Goal: Navigation & Orientation: Find specific page/section

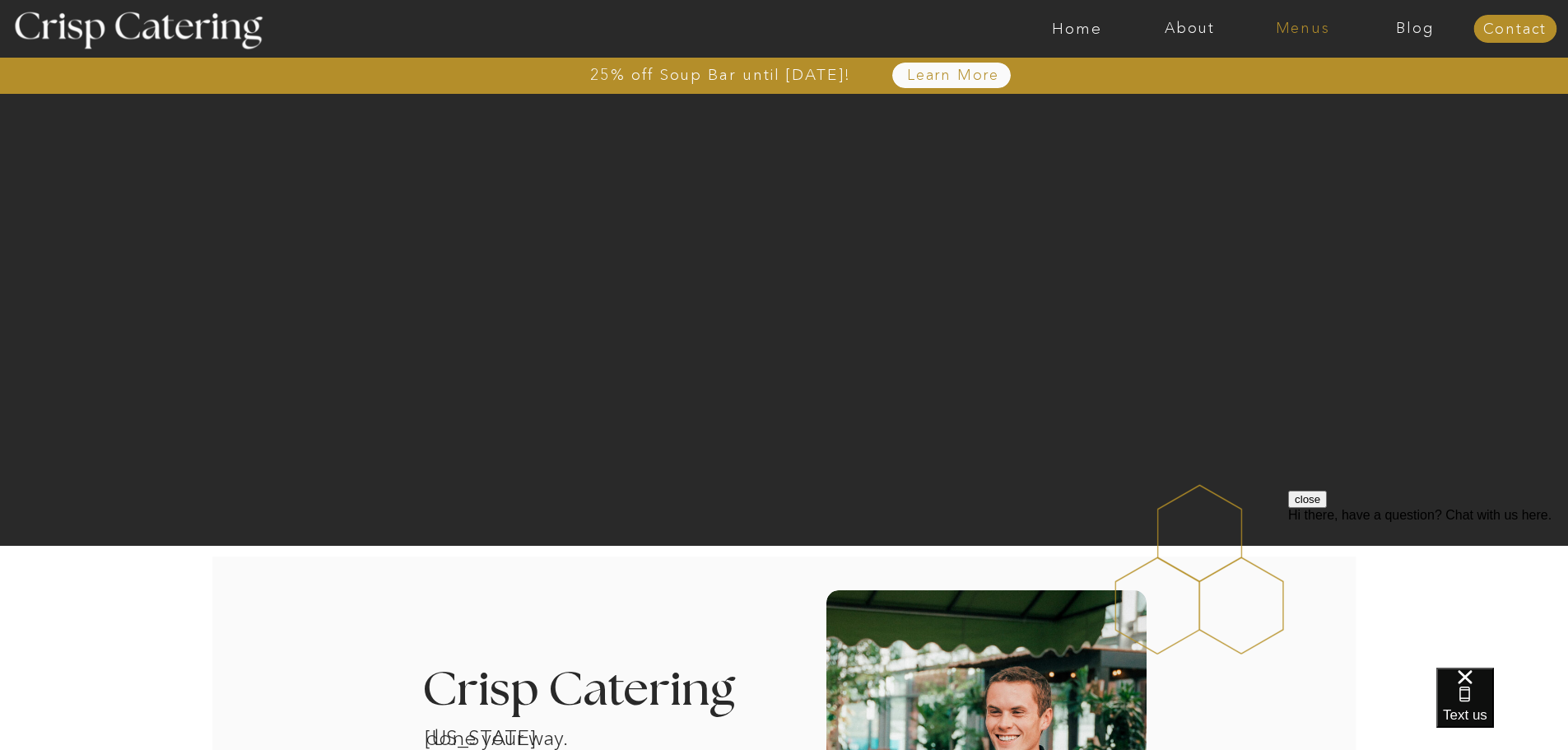
click at [1288, 33] on nav "Menus" at bounding box center [1302, 29] width 113 height 17
click at [1271, 99] on nav "Winter (Sep-Feb)" at bounding box center [1301, 97] width 135 height 16
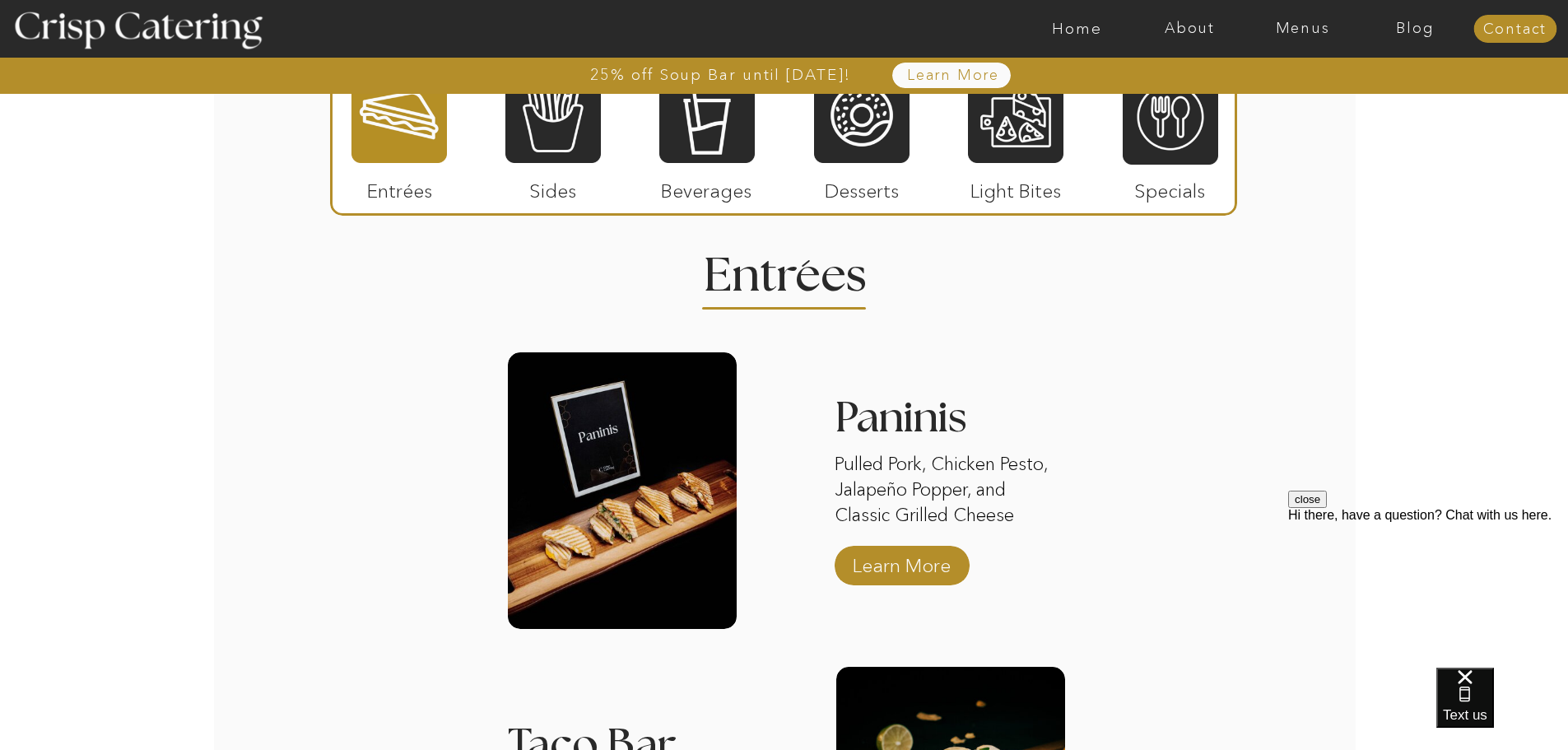
scroll to position [1810, 0]
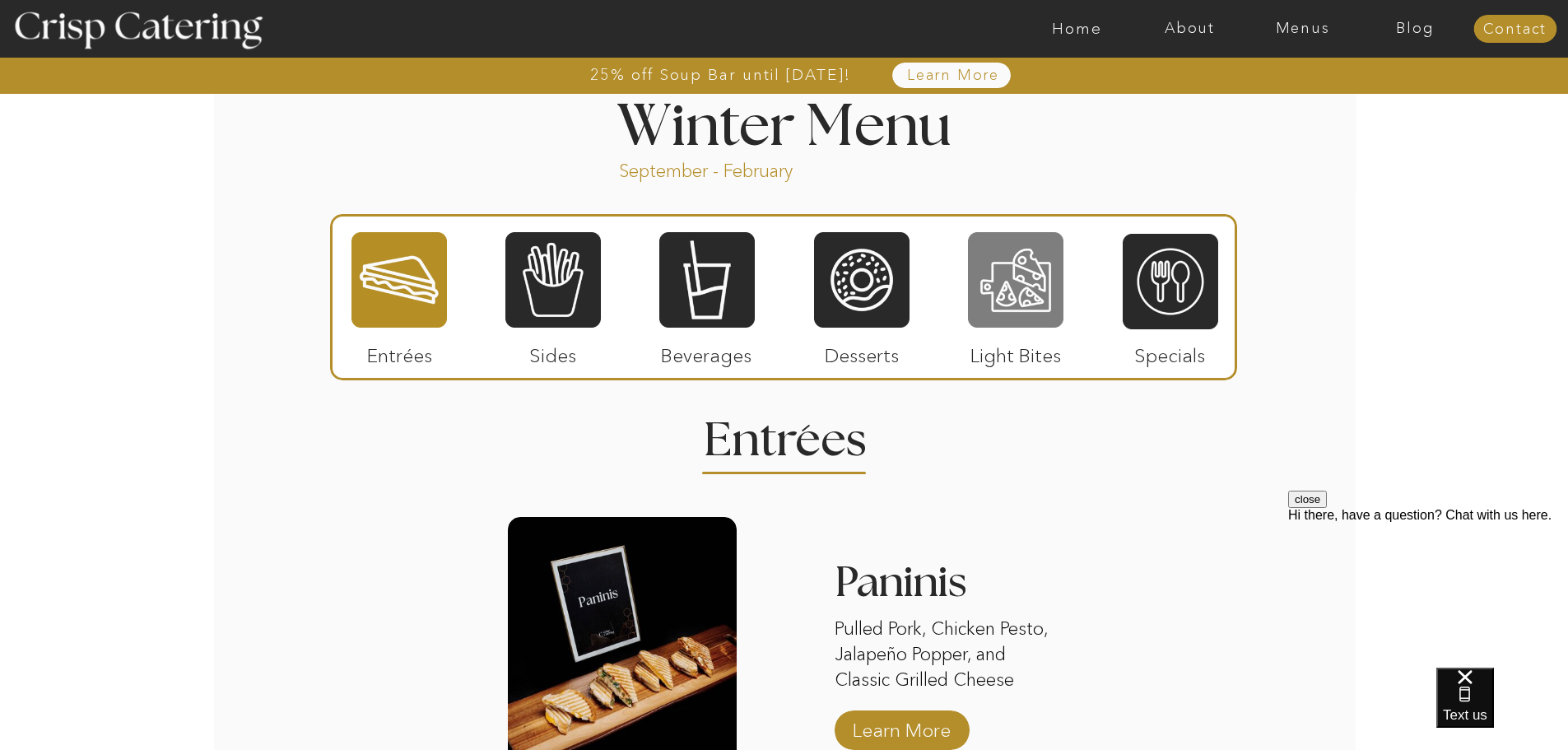
click at [985, 287] on div at bounding box center [1016, 279] width 95 height 99
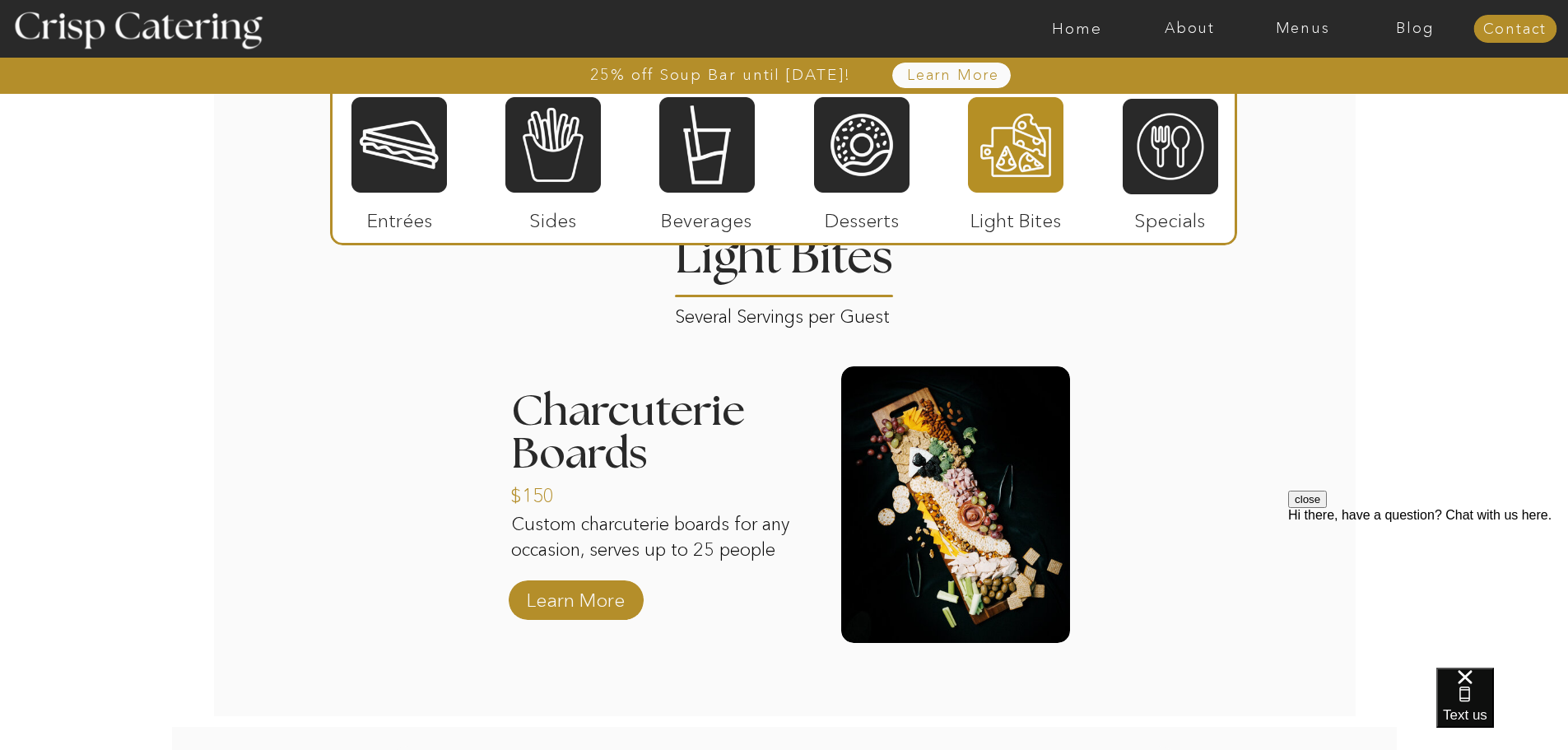
scroll to position [1892, 0]
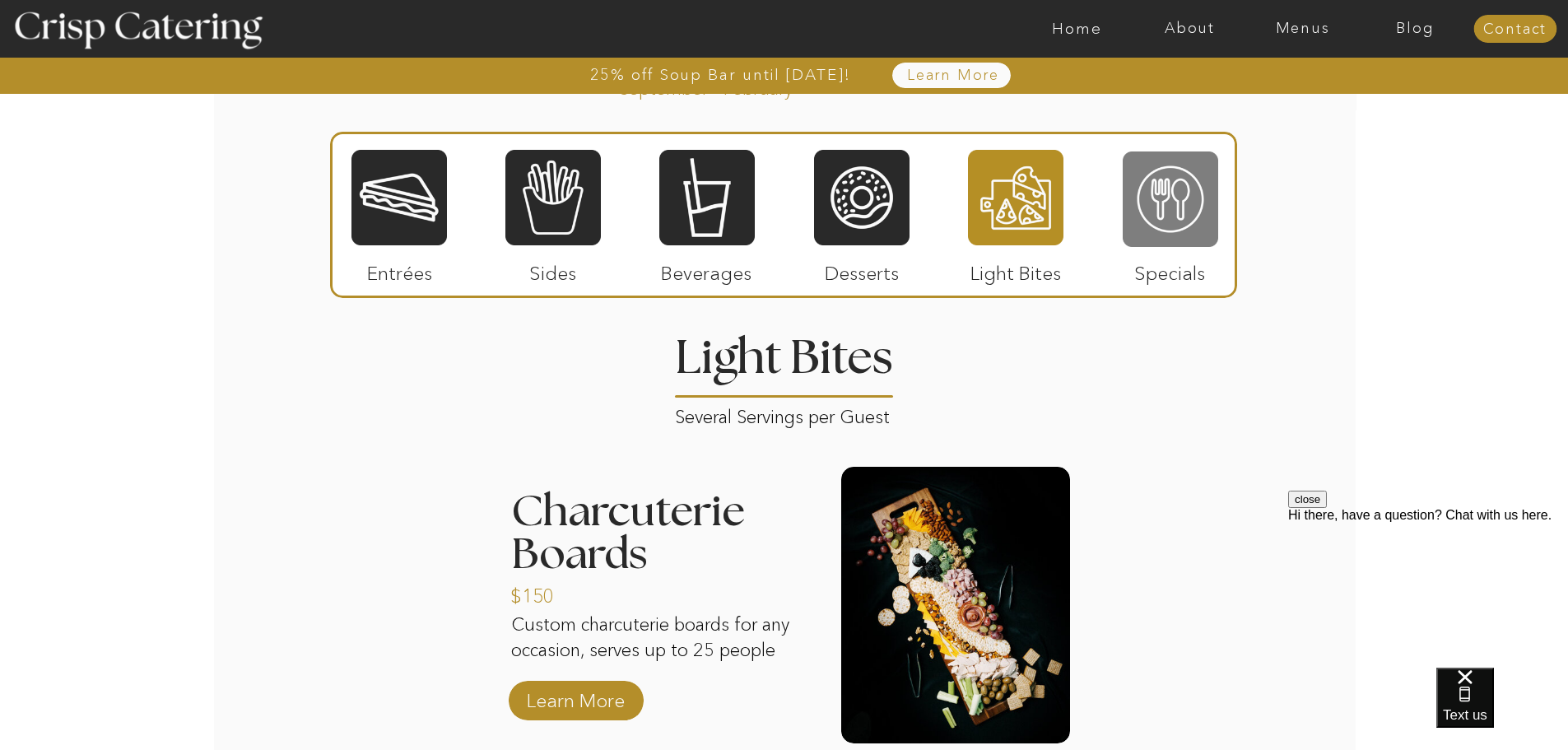
click at [1173, 201] on div at bounding box center [1170, 199] width 95 height 99
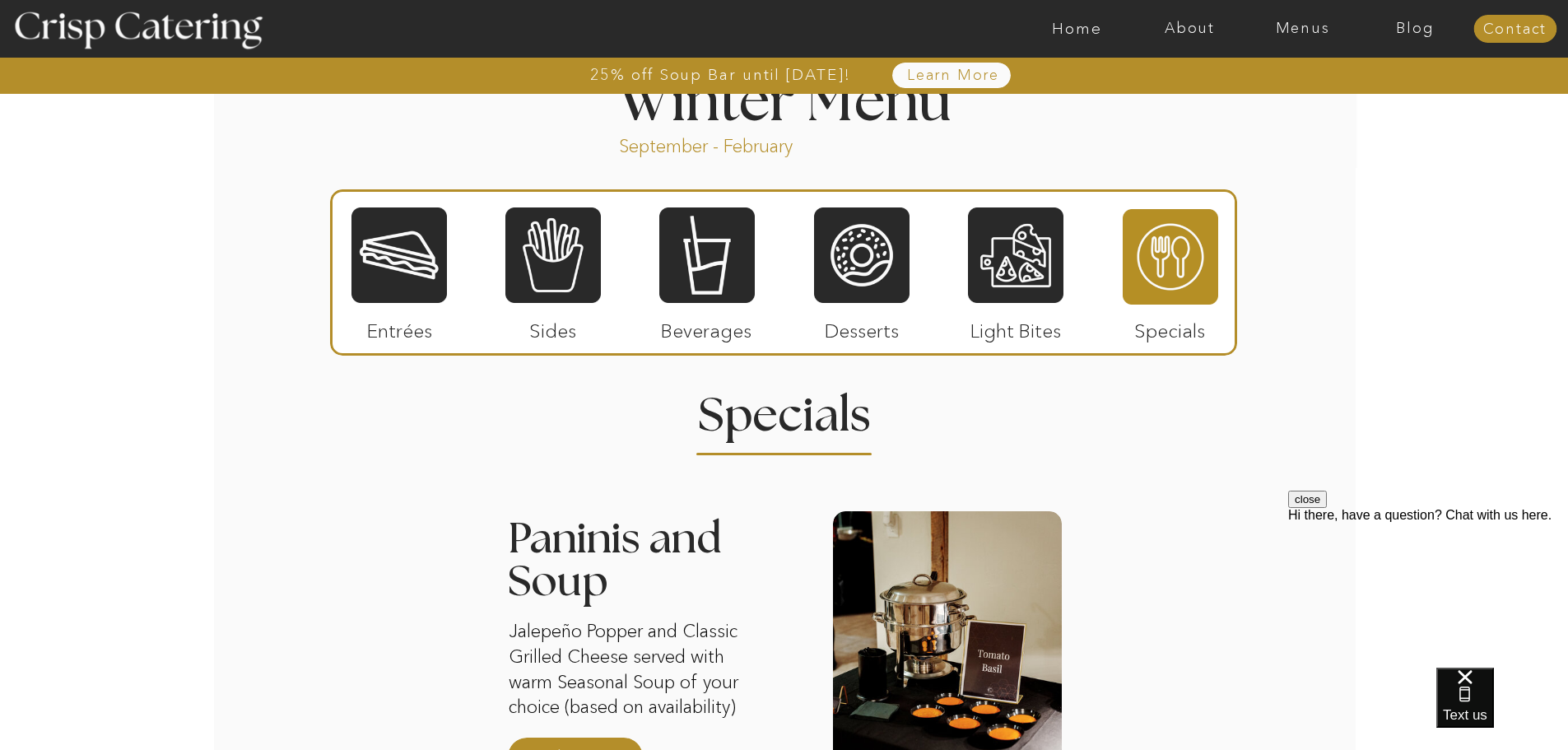
scroll to position [1810, 0]
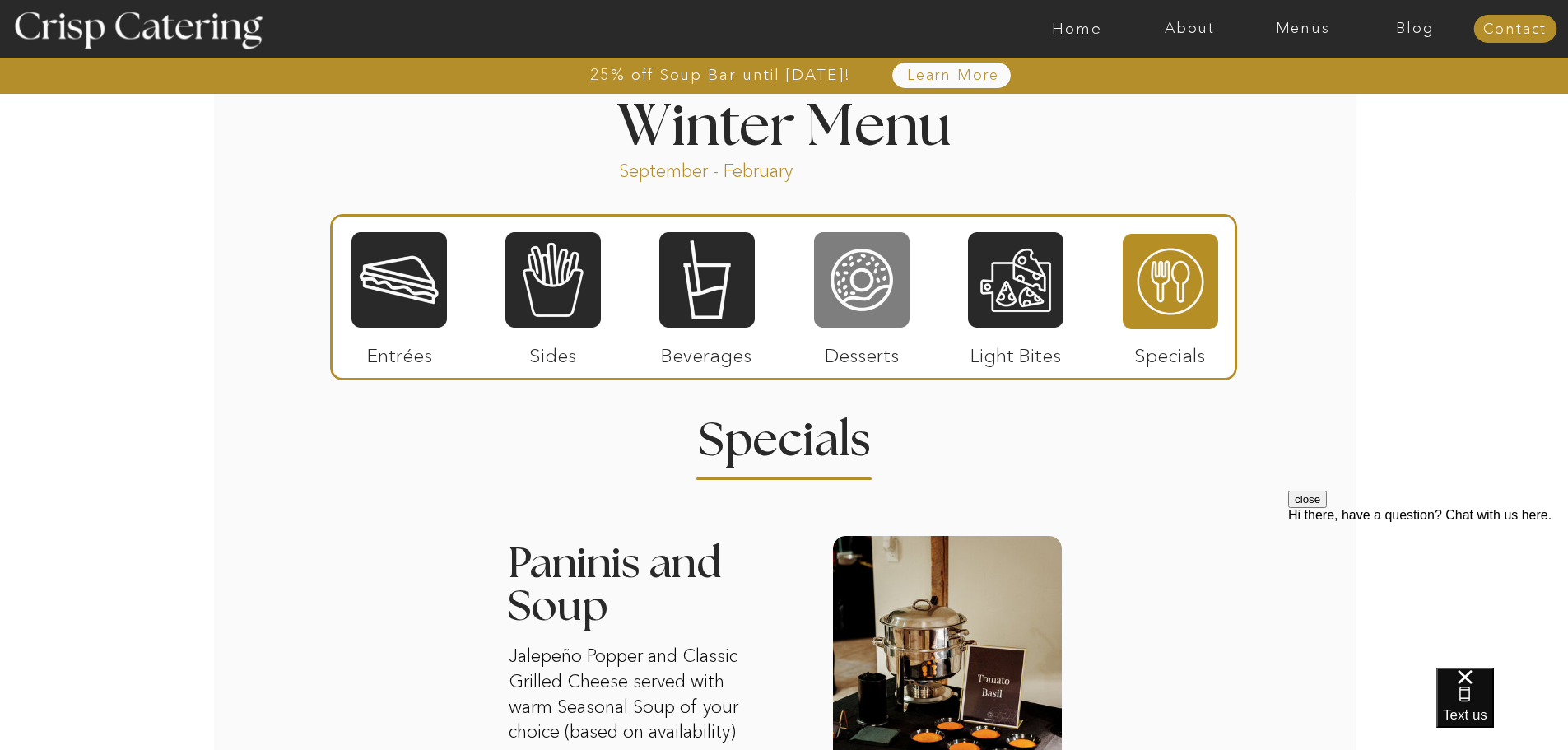
click at [836, 298] on div at bounding box center [861, 279] width 95 height 99
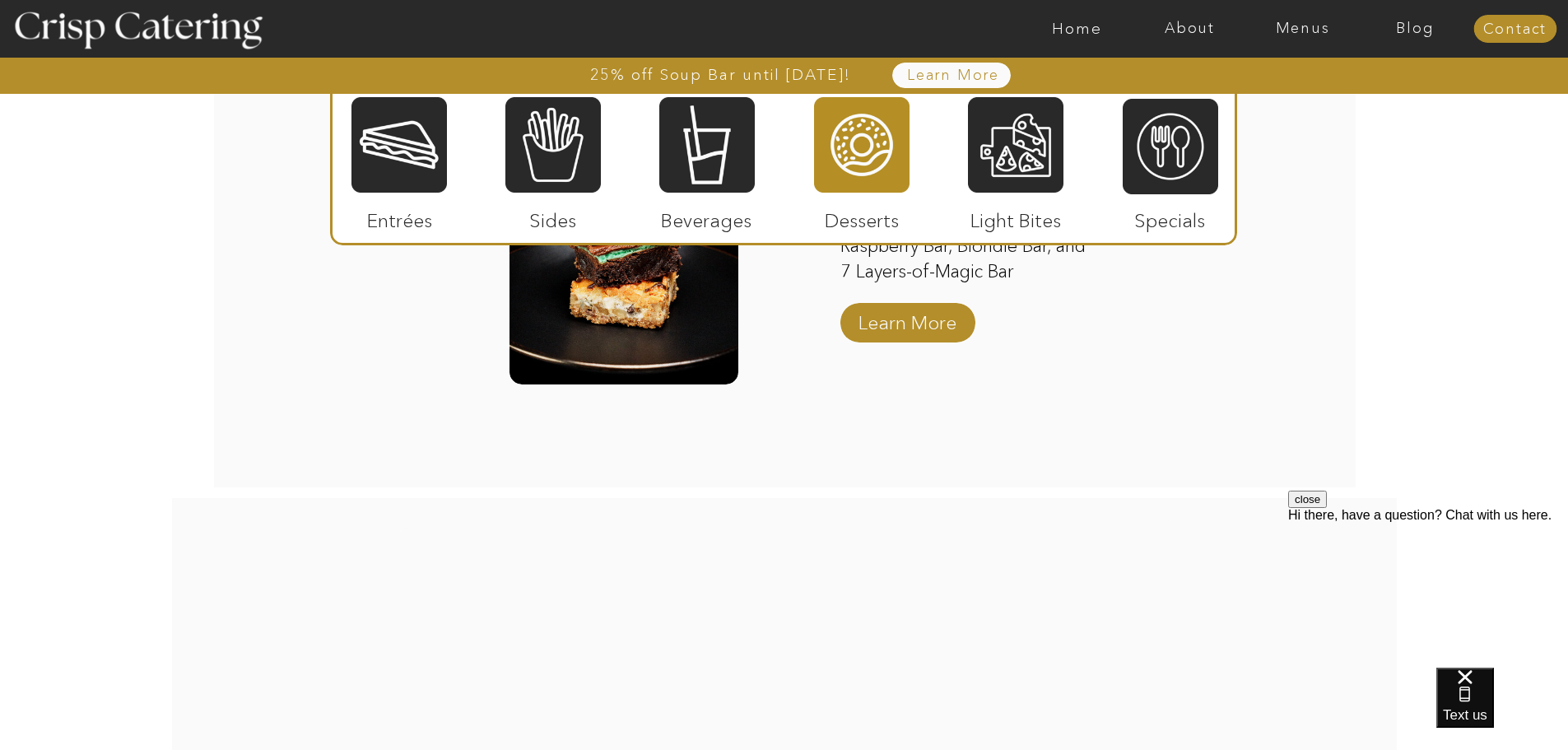
scroll to position [2798, 0]
